Goal: Find specific page/section: Find specific page/section

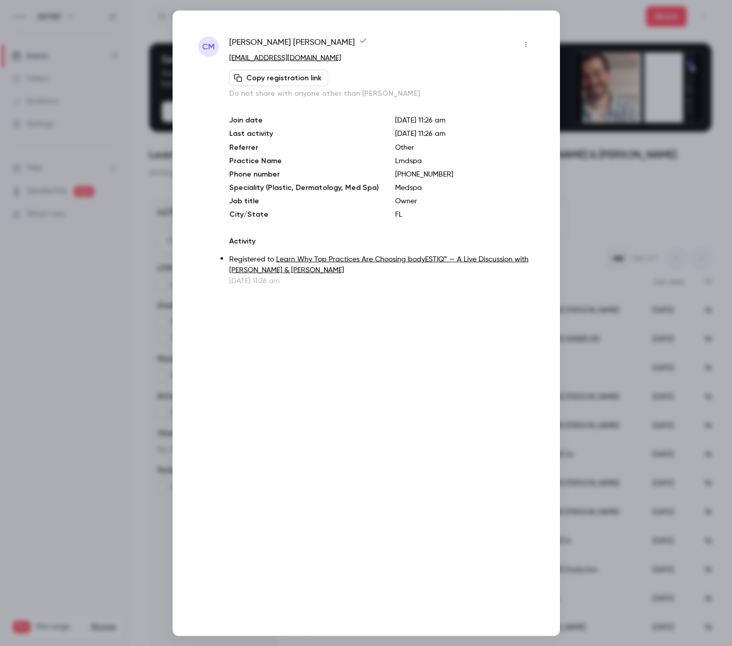
click at [93, 243] on div at bounding box center [366, 323] width 732 height 646
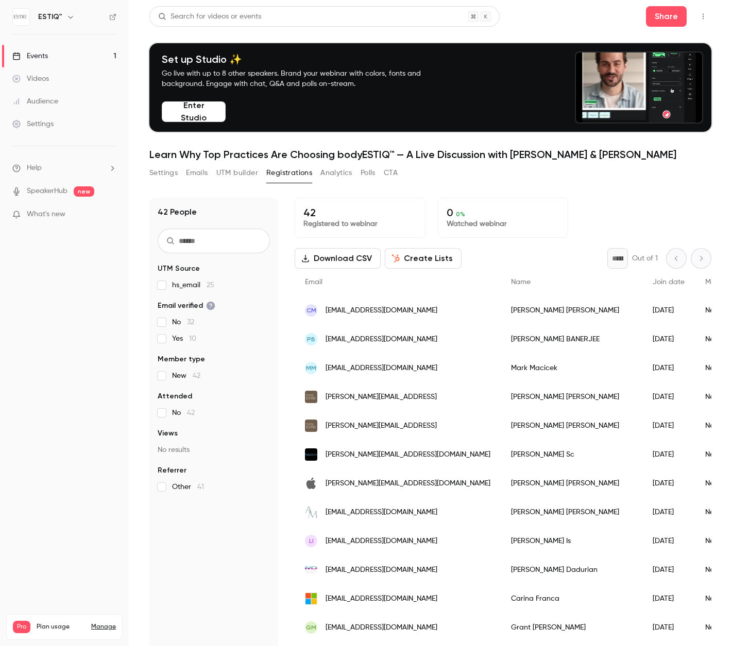
click at [65, 59] on link "Events 1" at bounding box center [64, 56] width 129 height 23
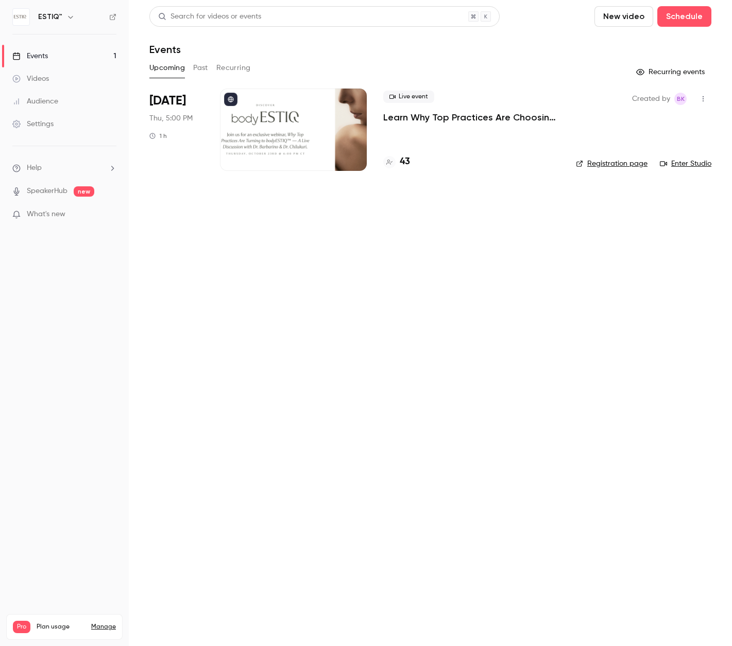
click at [64, 55] on link "Events 1" at bounding box center [64, 56] width 129 height 23
click at [405, 161] on h4 "43" at bounding box center [405, 162] width 10 height 14
